Goal: Check status: Check status

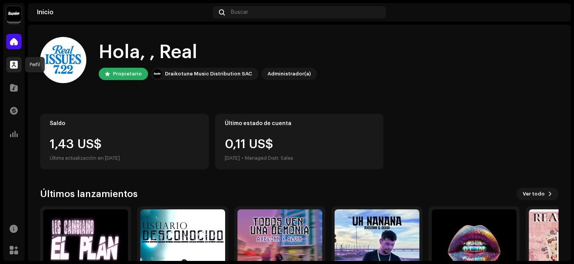
click at [17, 65] on span at bounding box center [14, 65] width 8 height 6
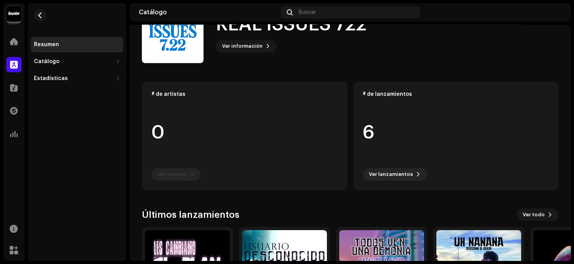
scroll to position [39, 0]
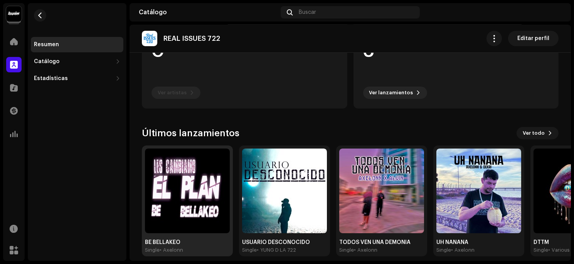
click at [173, 188] on img at bounding box center [187, 191] width 85 height 85
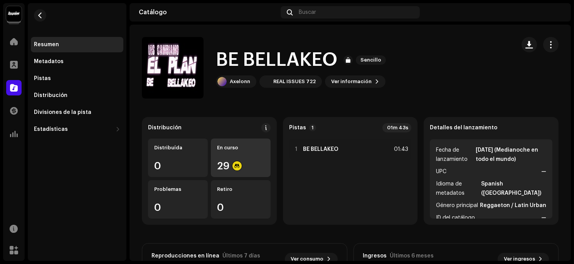
click at [250, 158] on div "En curso 29" at bounding box center [241, 158] width 60 height 39
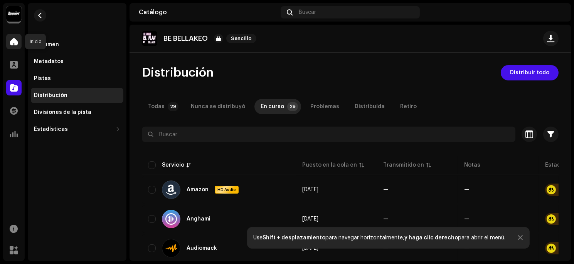
click at [12, 44] on span at bounding box center [14, 42] width 8 height 6
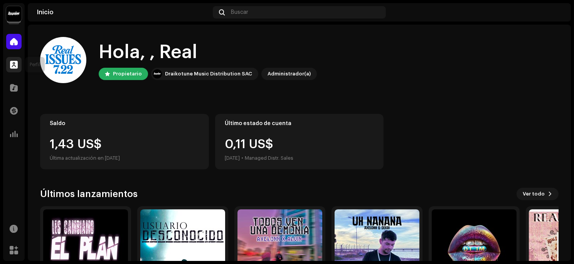
click at [17, 63] on span at bounding box center [14, 65] width 8 height 6
